Goal: Find specific page/section: Find specific page/section

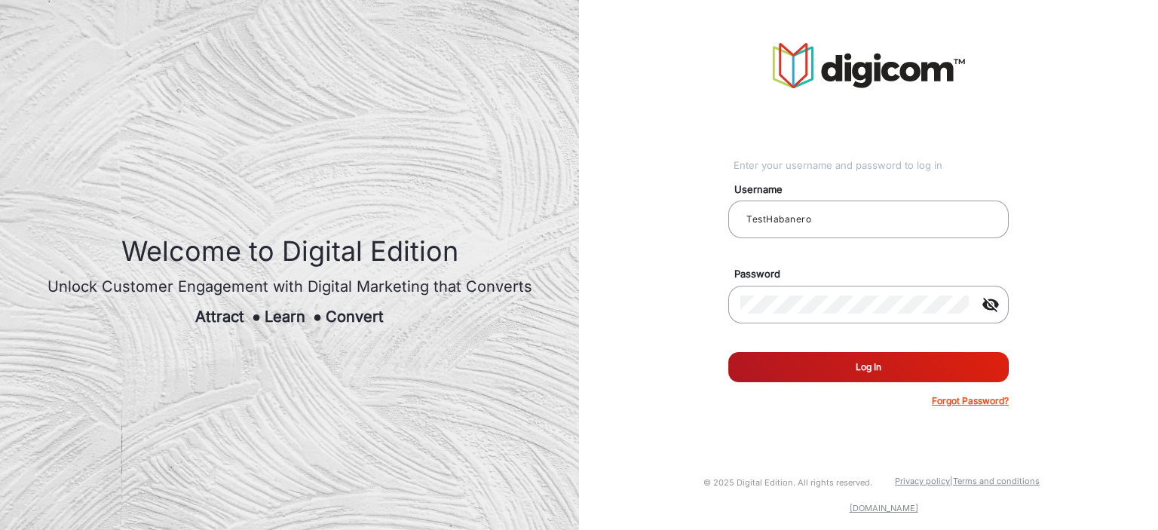
click at [805, 376] on button "Log In" at bounding box center [868, 367] width 280 height 30
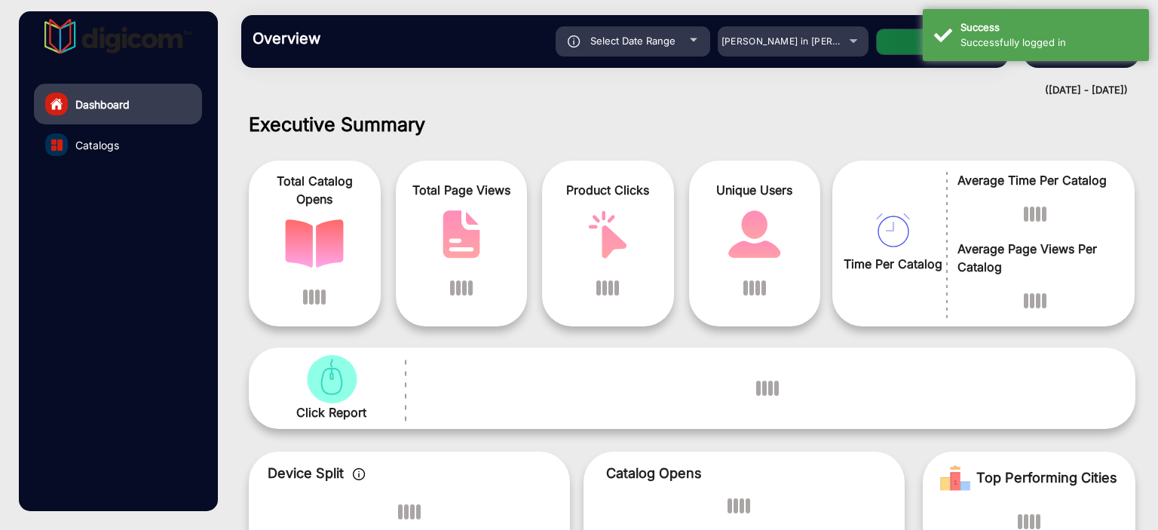
scroll to position [11, 0]
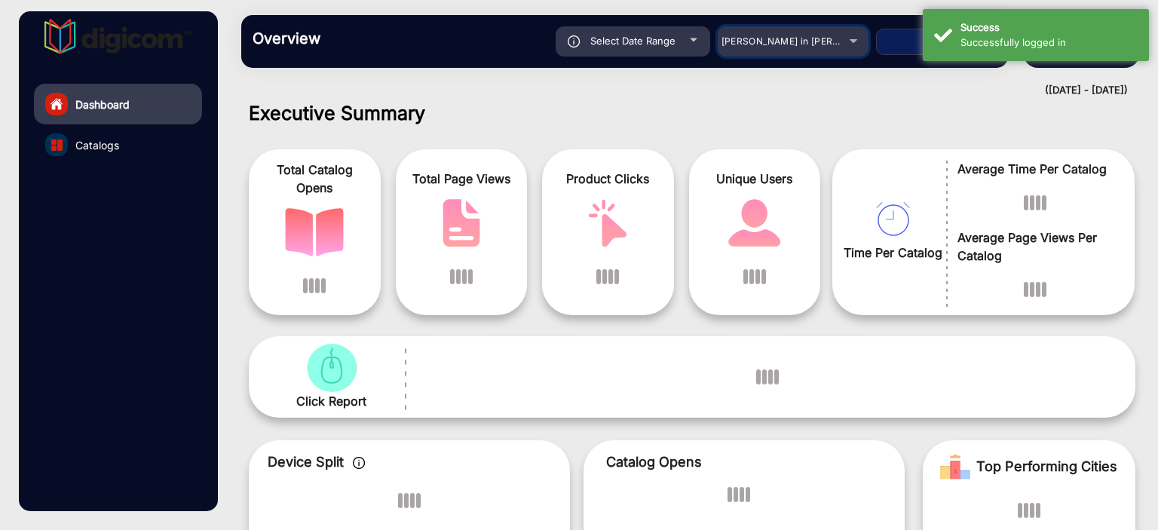
click at [826, 44] on span "[PERSON_NAME] in [PERSON_NAME]" at bounding box center [804, 40] width 167 height 11
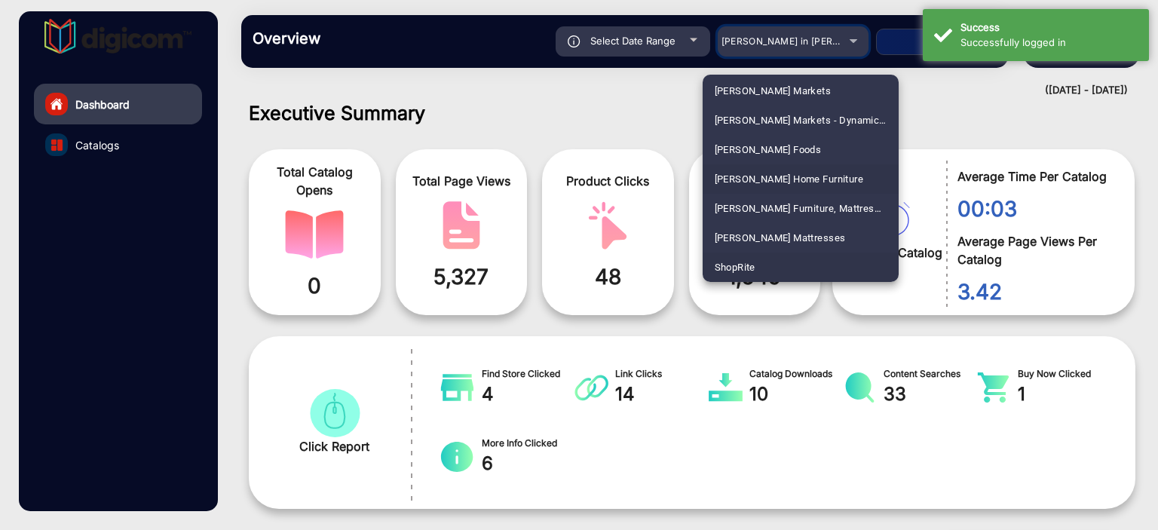
scroll to position [3179, 0]
click at [772, 235] on mat-option "ShopRite" at bounding box center [800, 237] width 196 height 29
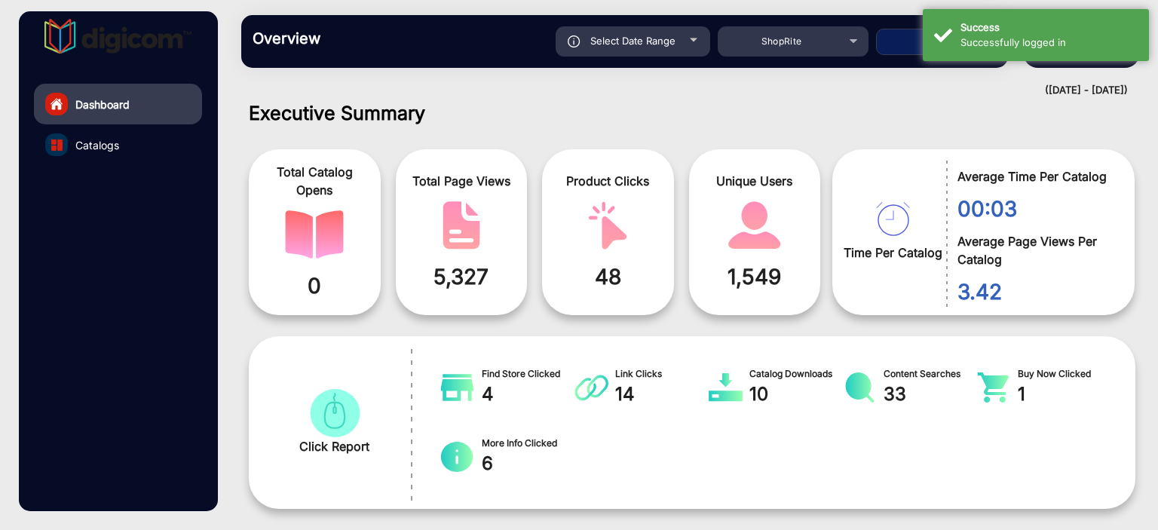
click at [651, 30] on div "Select Date Range" at bounding box center [632, 41] width 155 height 30
type input "[DATE]"
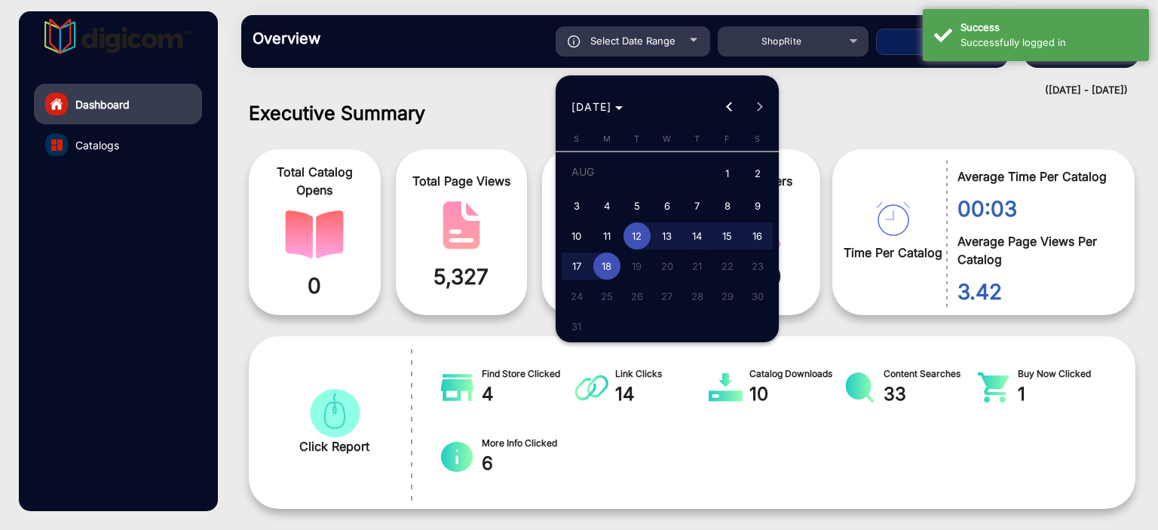
click at [603, 247] on span "11" at bounding box center [606, 235] width 27 height 27
type input "[DATE]"
drag, startPoint x: 571, startPoint y: 237, endPoint x: 578, endPoint y: 240, distance: 8.4
click at [571, 237] on span "10" at bounding box center [576, 235] width 27 height 27
type input "[DATE]"
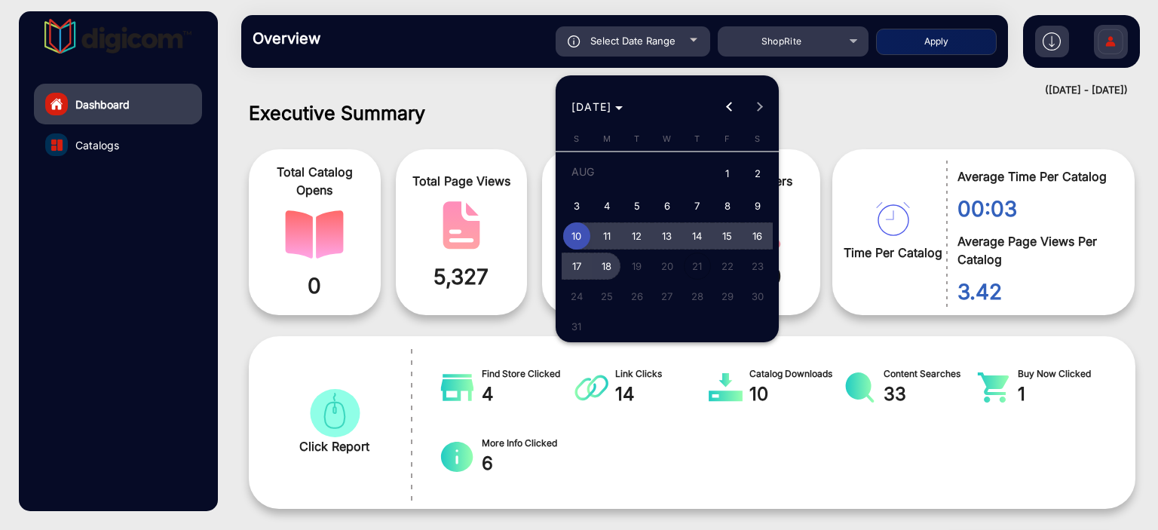
click at [603, 257] on span "18" at bounding box center [606, 265] width 27 height 27
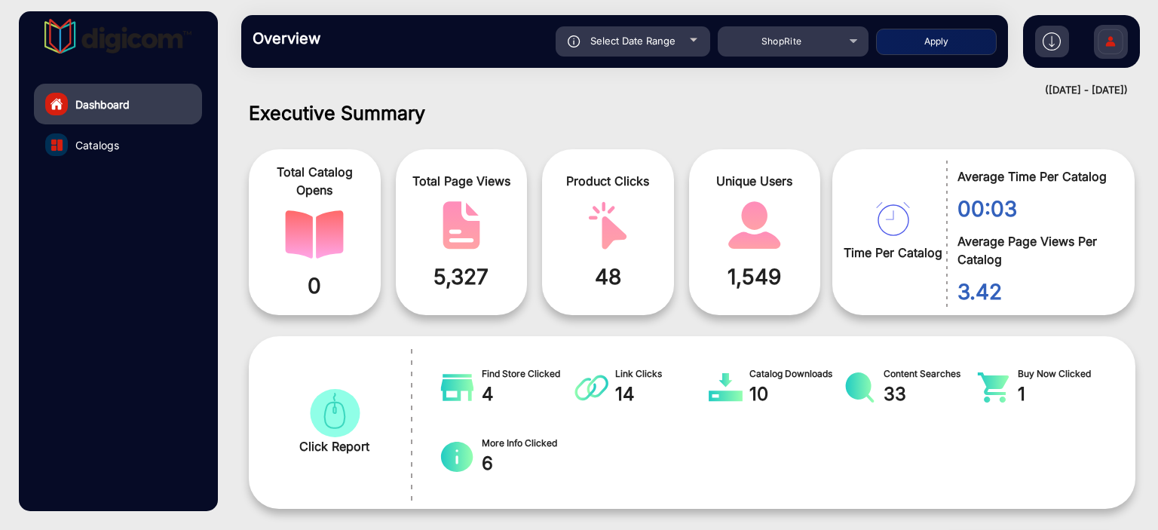
type input "[DATE]"
click at [910, 48] on button "Apply" at bounding box center [936, 42] width 121 height 26
type input "[DATE]"
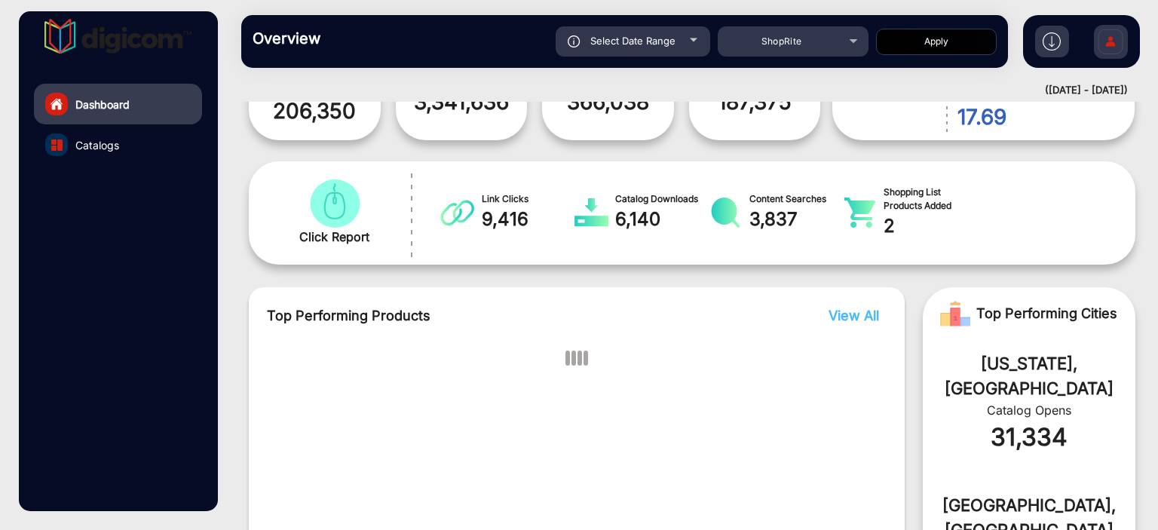
scroll to position [237, 0]
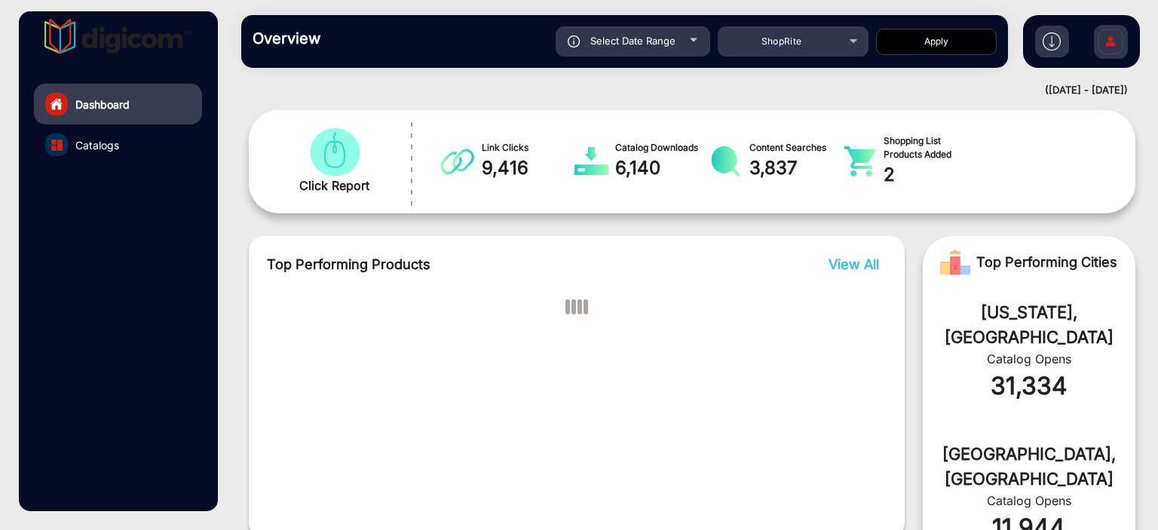
click at [122, 143] on link "Catalogs" at bounding box center [118, 144] width 168 height 41
